Goal: Information Seeking & Learning: Learn about a topic

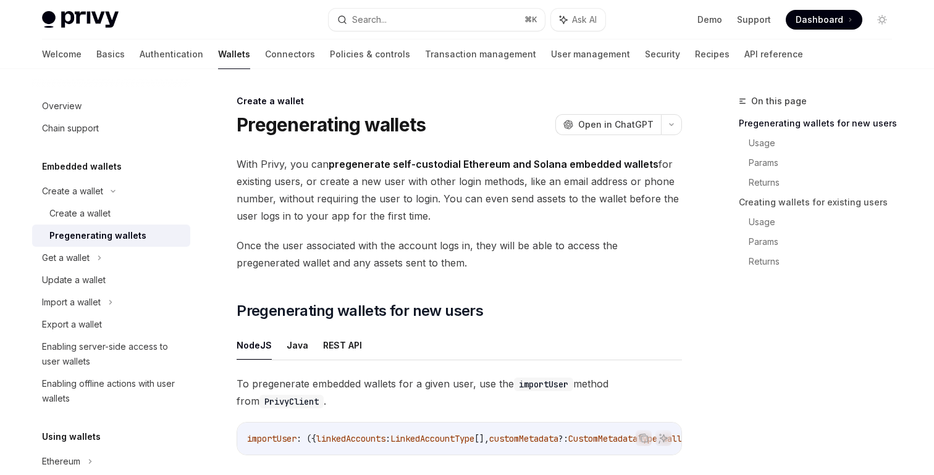
type textarea "*"
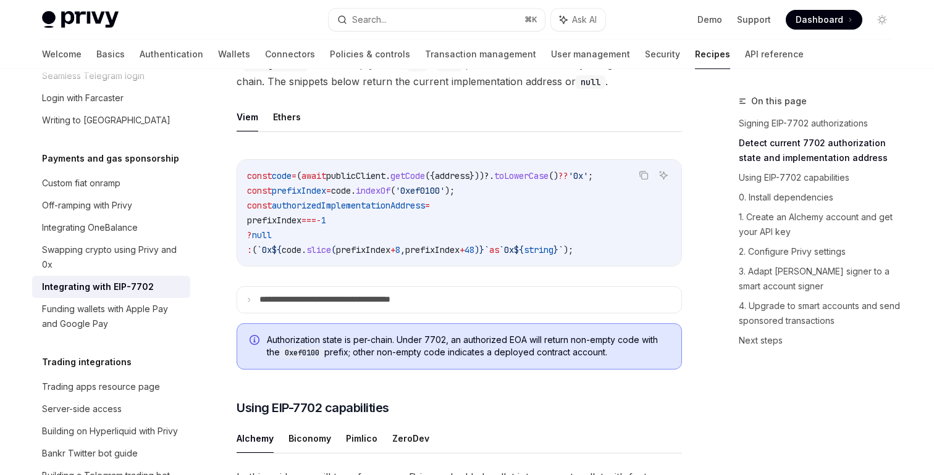
scroll to position [537, 0]
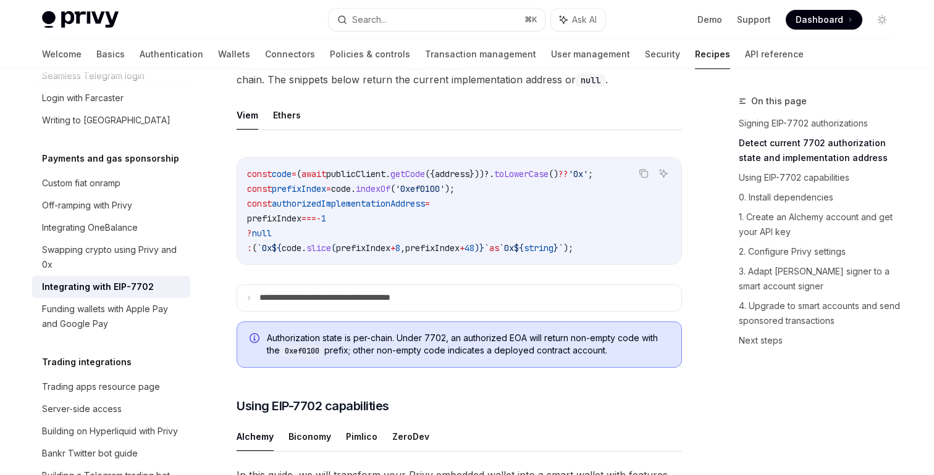
click at [269, 130] on ul "Viem Ethers" at bounding box center [459, 116] width 445 height 30
click at [282, 130] on button "Ethers" at bounding box center [287, 115] width 28 height 29
click at [245, 130] on button "Viem" at bounding box center [248, 115] width 22 height 29
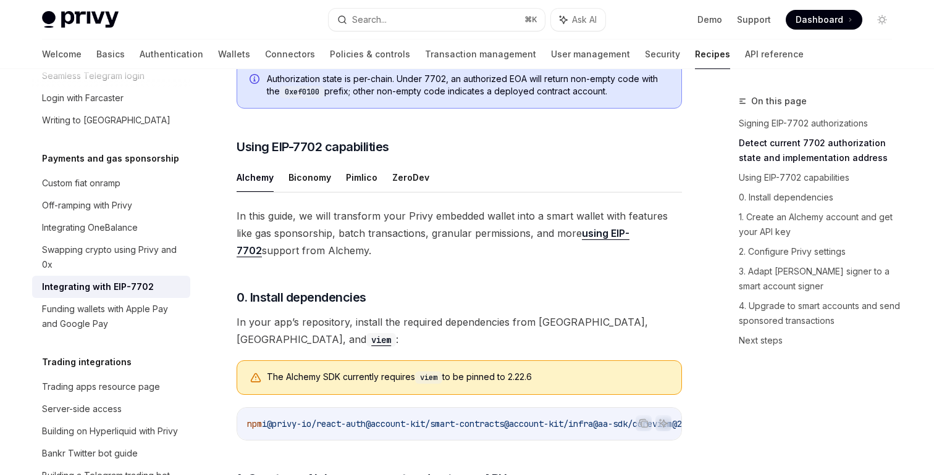
scroll to position [797, 0]
click at [362, 191] on button "Pimlico" at bounding box center [361, 176] width 31 height 29
type textarea "*"
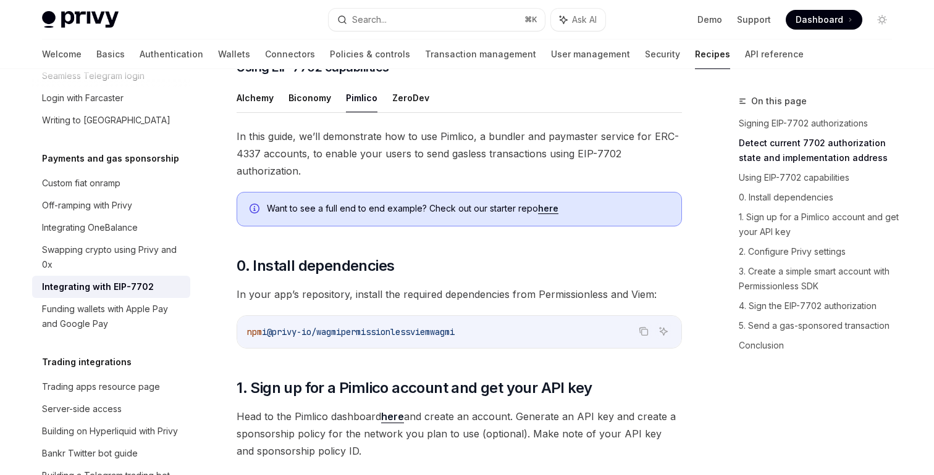
scroll to position [890, 0]
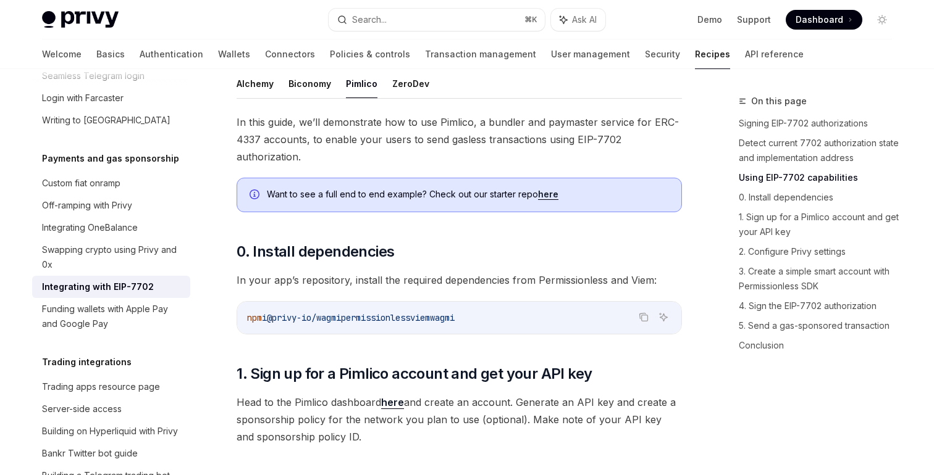
click at [544, 200] on link "here" at bounding box center [548, 194] width 20 height 11
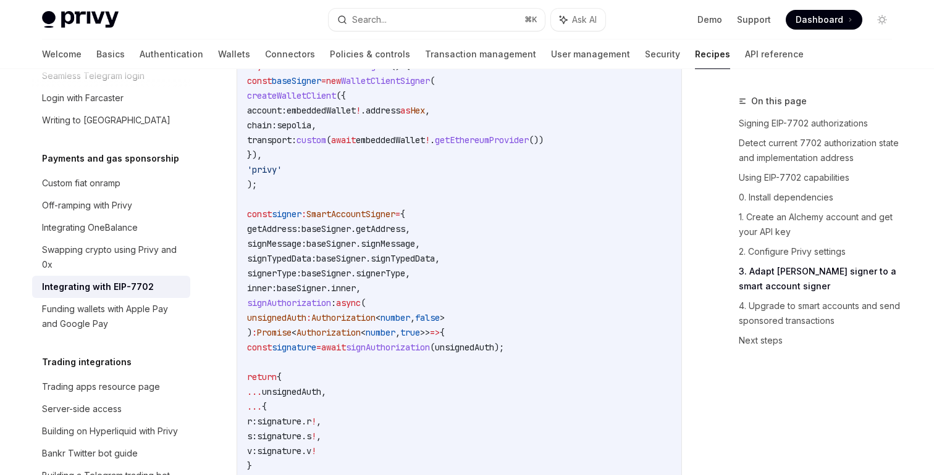
scroll to position [2308, 0]
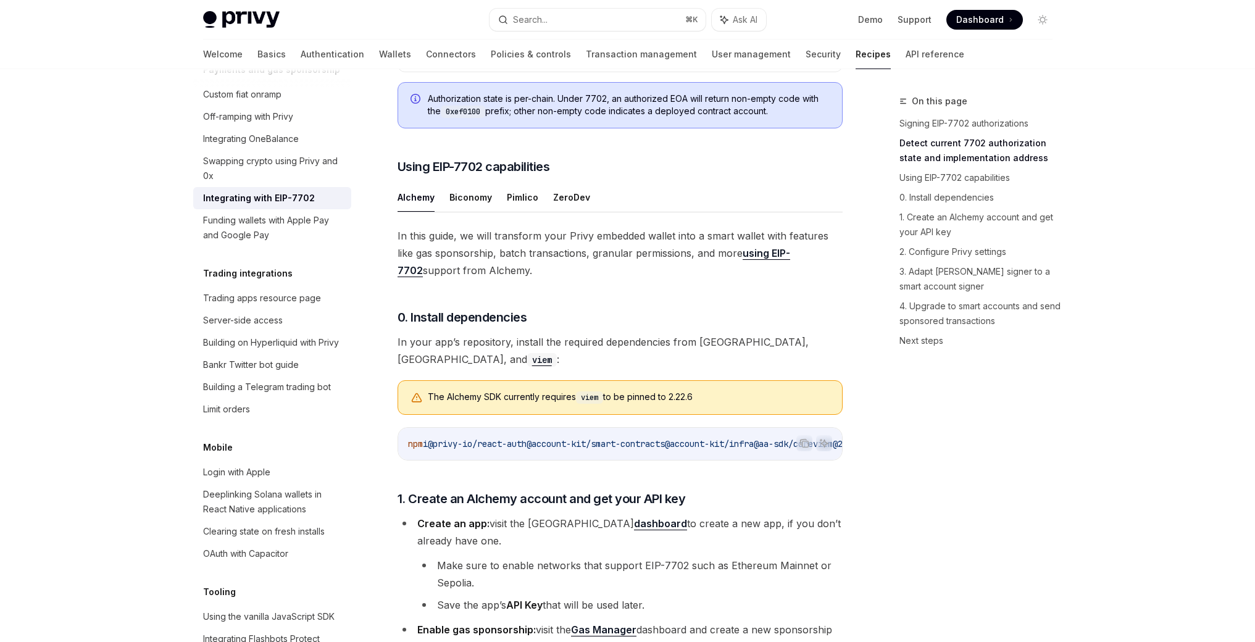
scroll to position [777, 0]
type textarea "*"
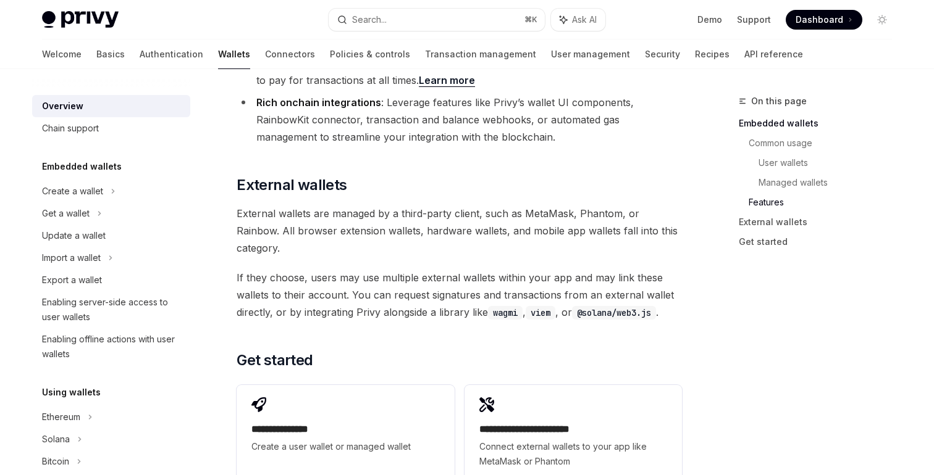
scroll to position [1736, 0]
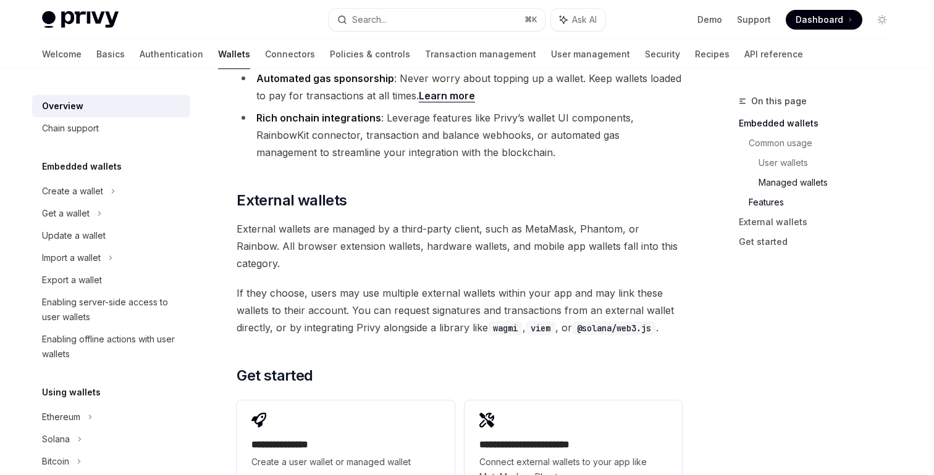
click at [761, 188] on link "Managed wallets" at bounding box center [829, 183] width 143 height 20
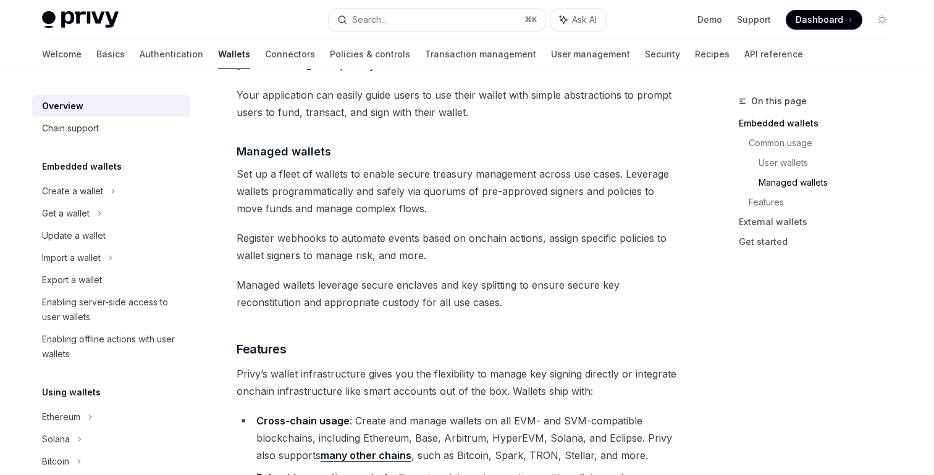
scroll to position [1124, 0]
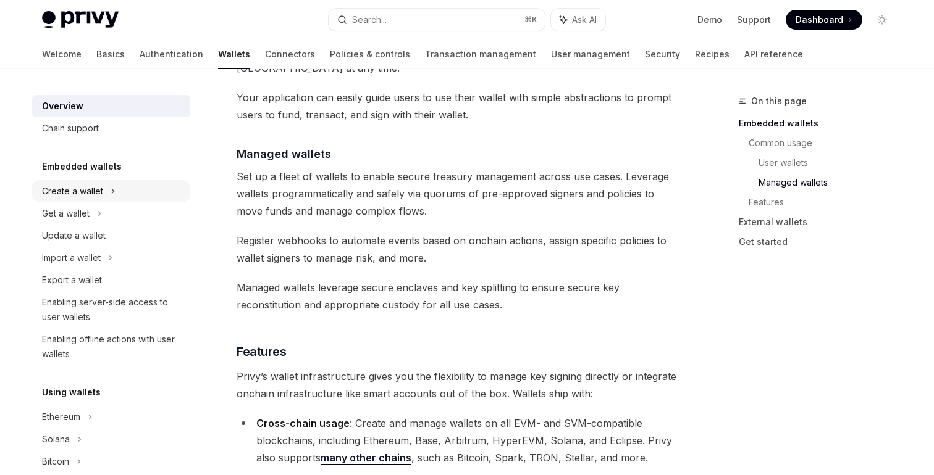
click at [154, 185] on div "Create a wallet" at bounding box center [111, 191] width 158 height 22
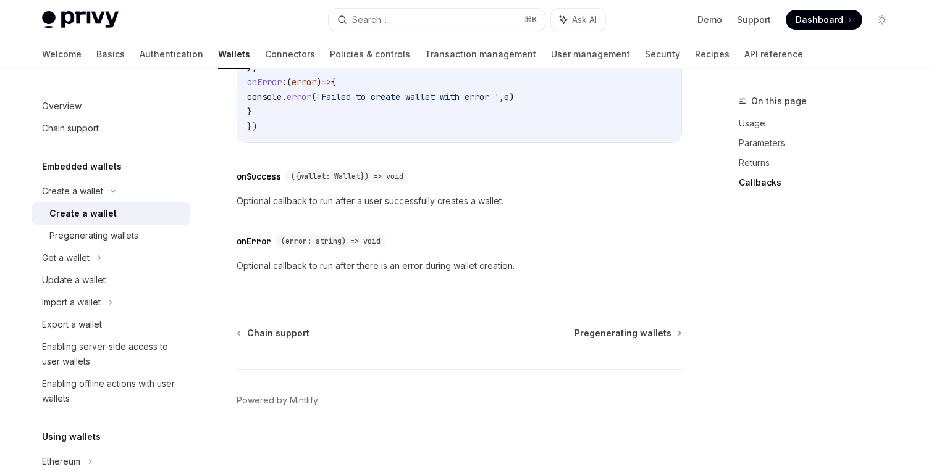
scroll to position [995, 0]
click at [647, 350] on div "Chain support Pregenerating wallets Powered by [PERSON_NAME]" at bounding box center [459, 401] width 445 height 149
click at [648, 339] on span "Pregenerating wallets" at bounding box center [622, 333] width 97 height 12
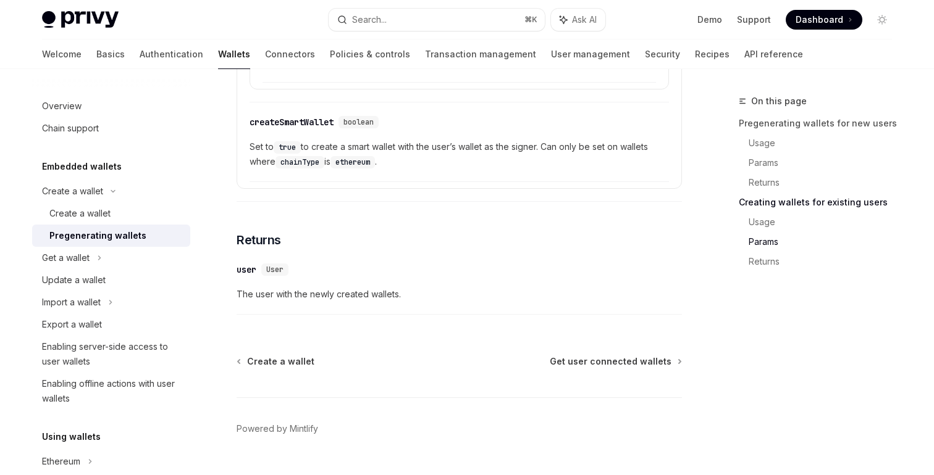
scroll to position [2374, 0]
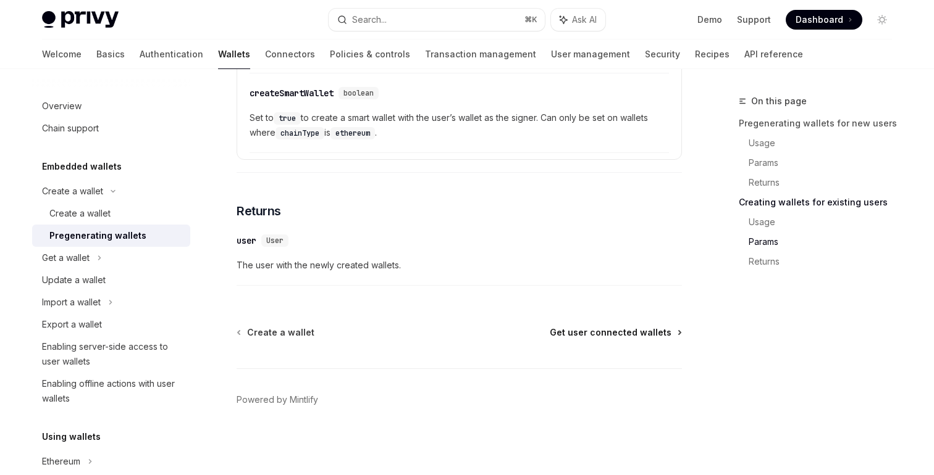
click at [564, 334] on span "Get user connected wallets" at bounding box center [611, 333] width 122 height 12
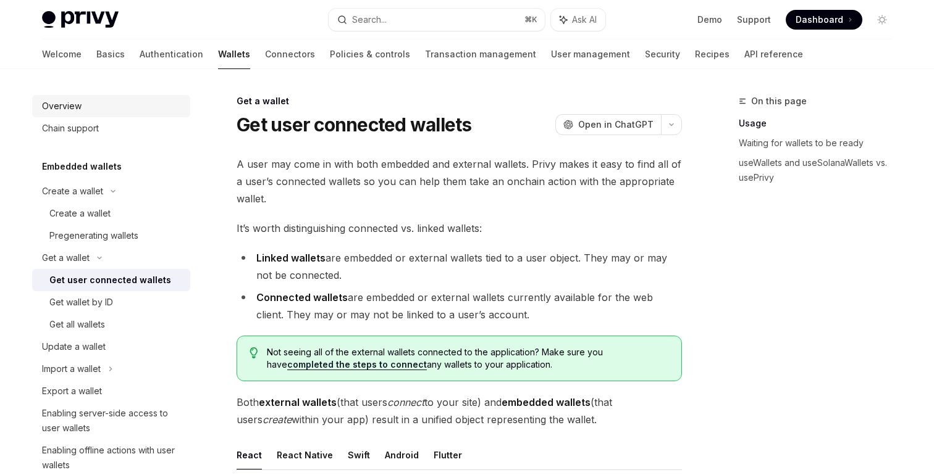
click at [104, 107] on div "Overview" at bounding box center [112, 106] width 141 height 15
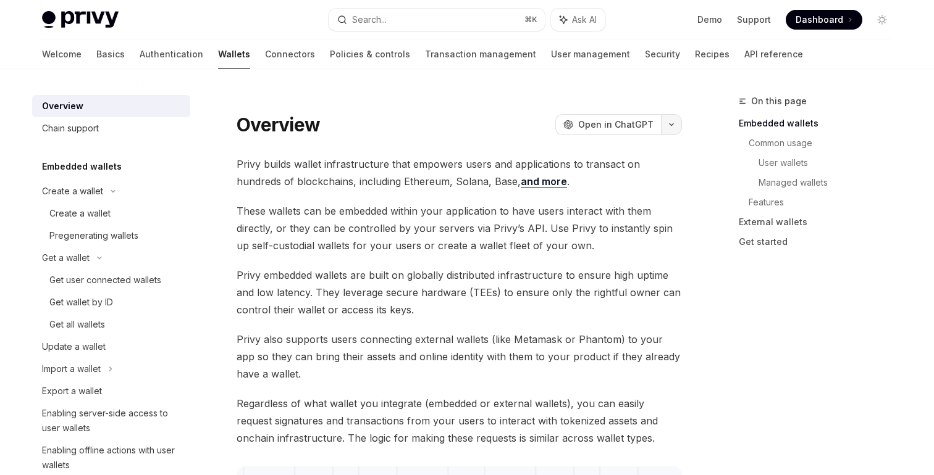
click at [671, 129] on button "button" at bounding box center [671, 124] width 21 height 21
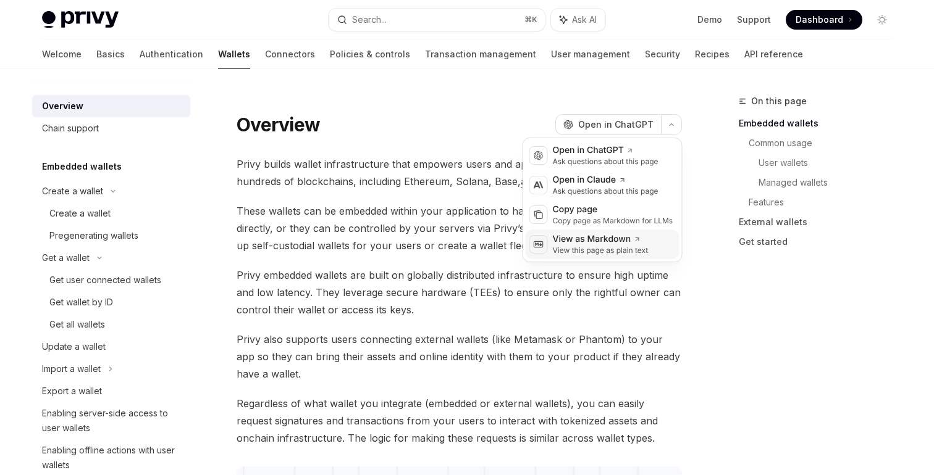
click at [626, 237] on div "View as Markdown" at bounding box center [601, 239] width 96 height 12
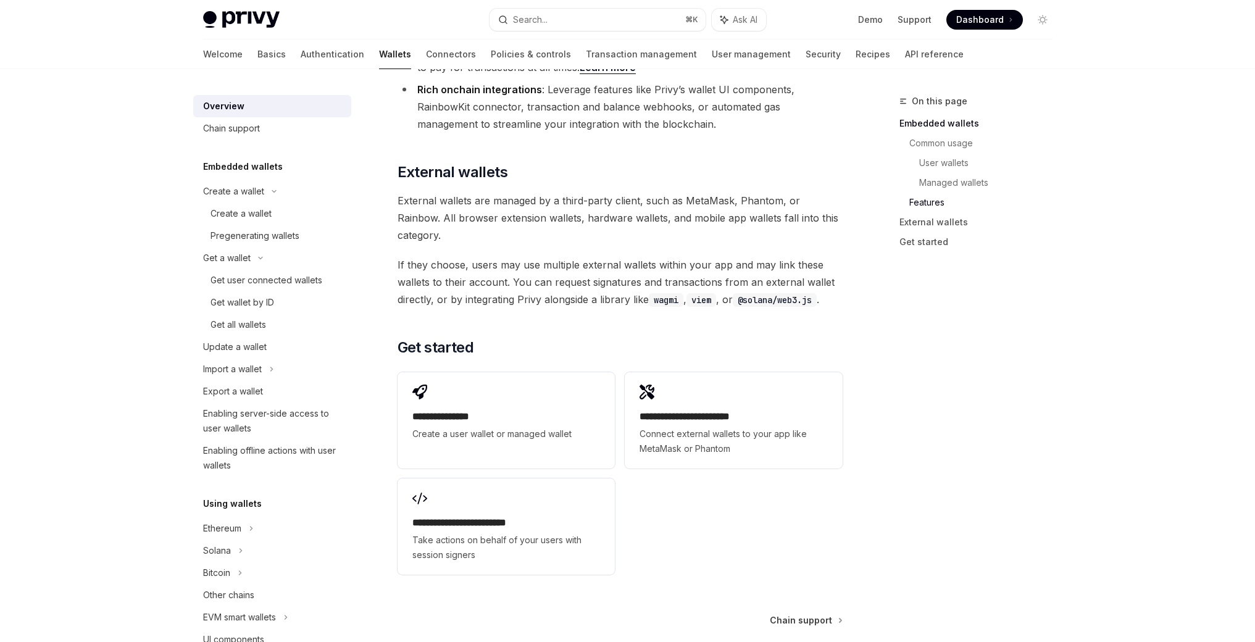
scroll to position [1766, 0]
type textarea "*"
